Goal: Task Accomplishment & Management: Use online tool/utility

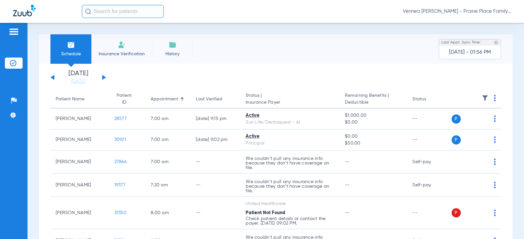
scroll to position [397, 0]
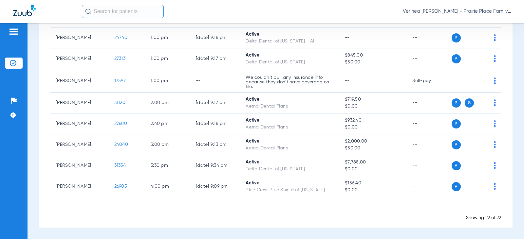
click at [19, 138] on div "Patients Insurance Verification Setup Help Center Settings" at bounding box center [13, 142] width 27 height 239
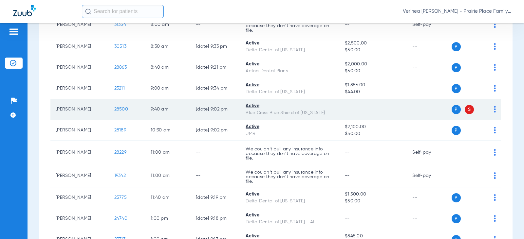
scroll to position [201, 0]
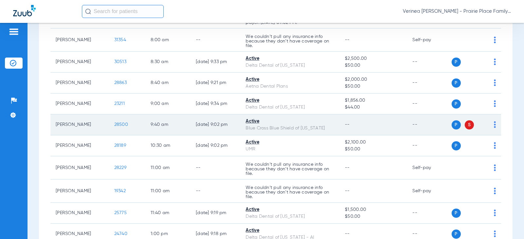
click at [114, 122] on span "28500" at bounding box center [121, 124] width 14 height 5
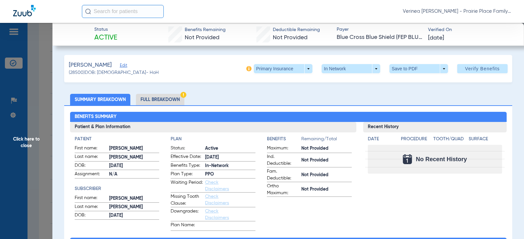
click at [176, 96] on li "Full Breakdown" at bounding box center [160, 99] width 48 height 11
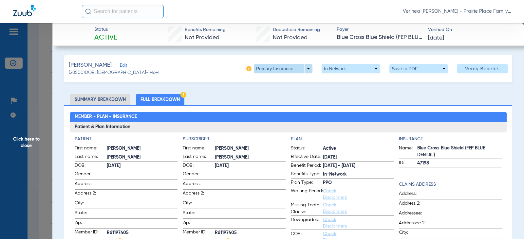
click at [301, 67] on span at bounding box center [283, 68] width 59 height 9
click at [287, 83] on span "Primary Insurance" at bounding box center [275, 82] width 43 height 5
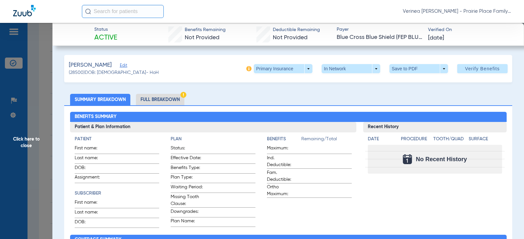
click at [160, 98] on li "Full Breakdown" at bounding box center [160, 99] width 48 height 11
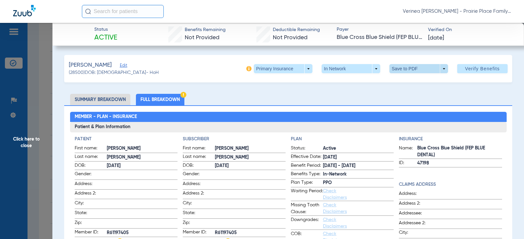
click at [396, 69] on span at bounding box center [418, 68] width 59 height 9
click at [393, 85] on mat-icon "insert_drive_file" at bounding box center [394, 82] width 8 height 8
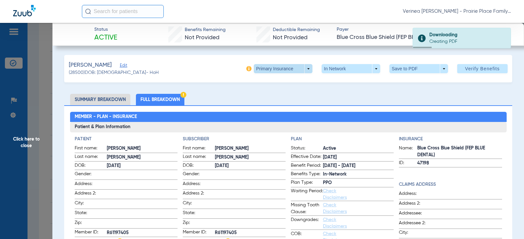
click at [284, 70] on span at bounding box center [283, 69] width 16 height 16
click at [277, 94] on span "Secondary Insurance" at bounding box center [275, 95] width 43 height 5
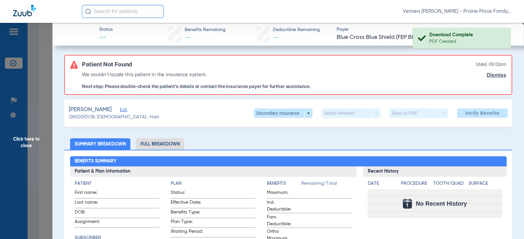
click at [42, 140] on span "Click here to close" at bounding box center [26, 142] width 52 height 239
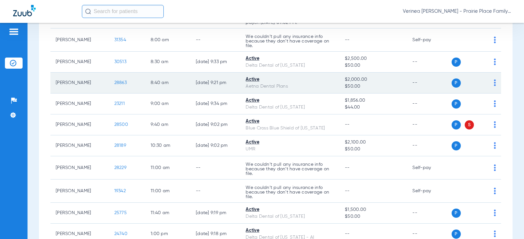
click at [119, 83] on span "28863" at bounding box center [120, 83] width 12 height 5
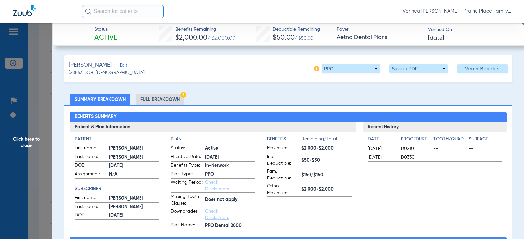
click at [164, 100] on li "Full Breakdown" at bounding box center [160, 99] width 48 height 11
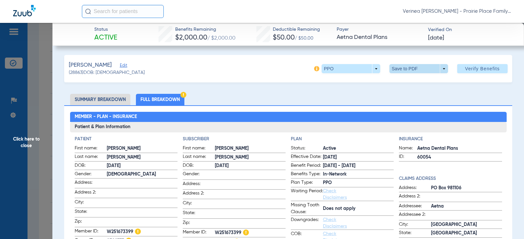
click at [401, 70] on span at bounding box center [418, 68] width 59 height 9
click at [399, 84] on button "insert_drive_file Save to PDF" at bounding box center [409, 81] width 49 height 13
